Goal: Information Seeking & Learning: Learn about a topic

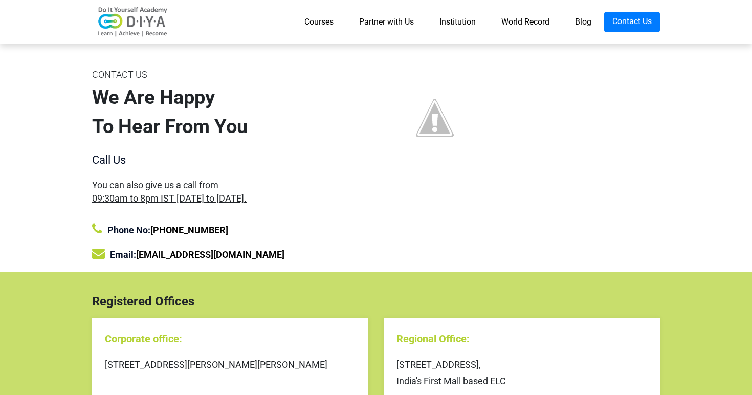
click at [303, 21] on link "Courses" at bounding box center [318, 22] width 55 height 20
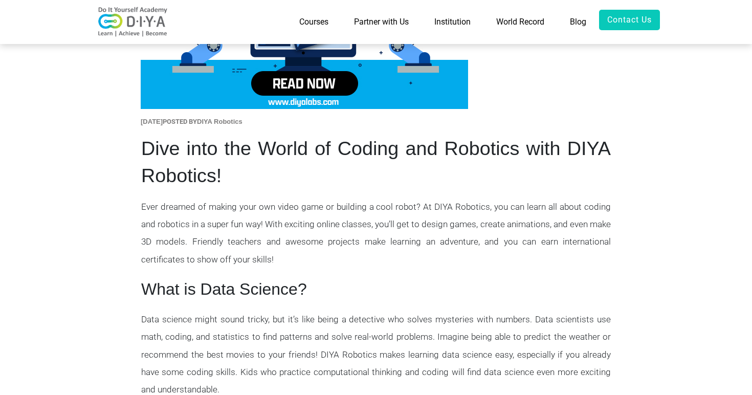
scroll to position [205, 0]
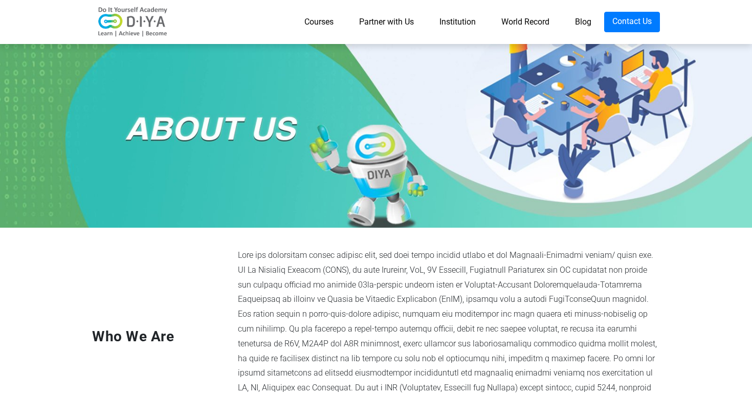
scroll to position [61, 0]
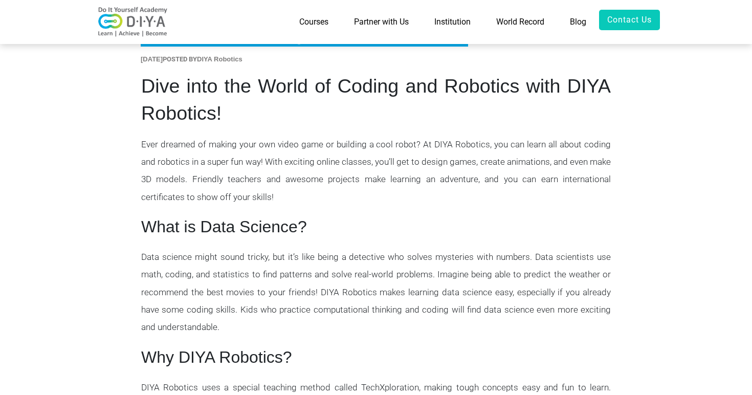
scroll to position [295, 0]
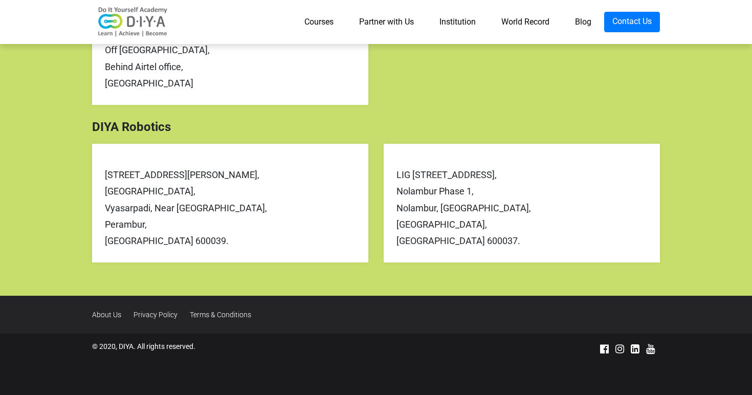
scroll to position [458, 0]
